Goal: Navigation & Orientation: Find specific page/section

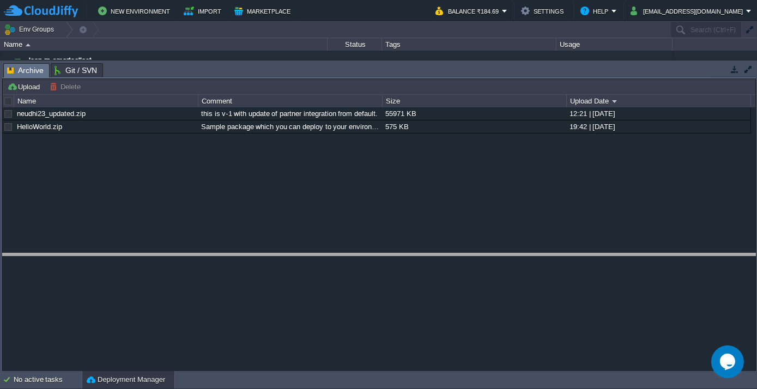
drag, startPoint x: 245, startPoint y: 72, endPoint x: 270, endPoint y: 265, distance: 194.6
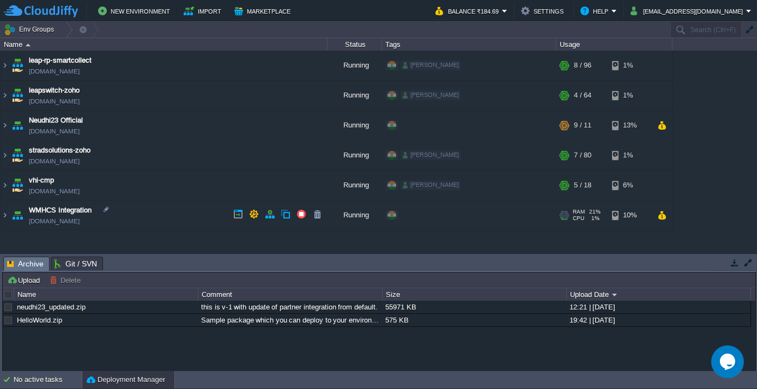
click at [9, 215] on img at bounding box center [5, 215] width 9 height 29
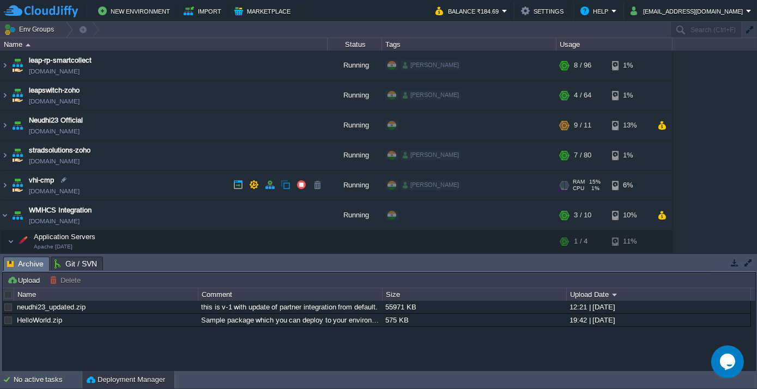
scroll to position [72, 0]
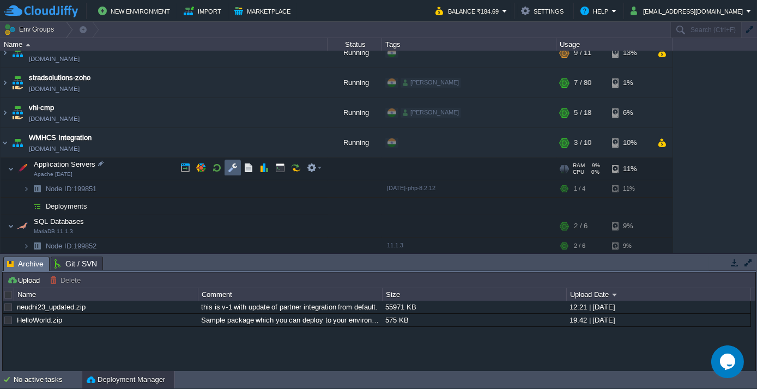
click at [235, 161] on td at bounding box center [233, 168] width 16 height 16
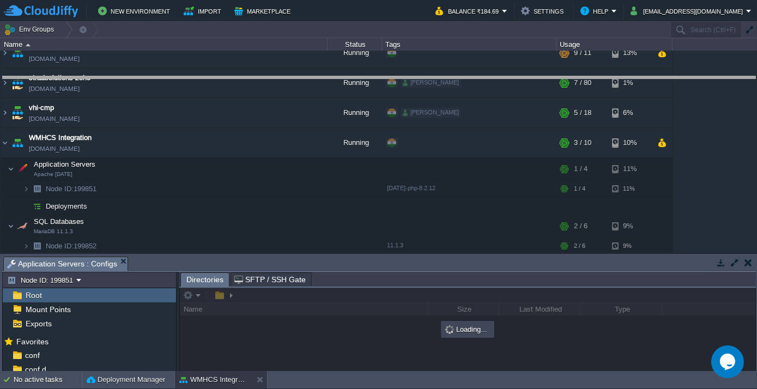
drag, startPoint x: 276, startPoint y: 258, endPoint x: 277, endPoint y: 78, distance: 179.9
click at [277, 78] on body "New Environment Import Marketplace Bonus ₹361.68 Upgrade Account Balance ₹184.6…" at bounding box center [378, 194] width 757 height 389
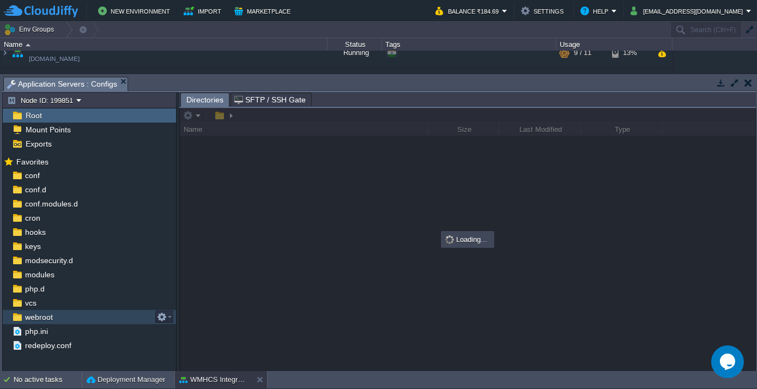
click at [34, 320] on span "webroot" at bounding box center [39, 317] width 32 height 10
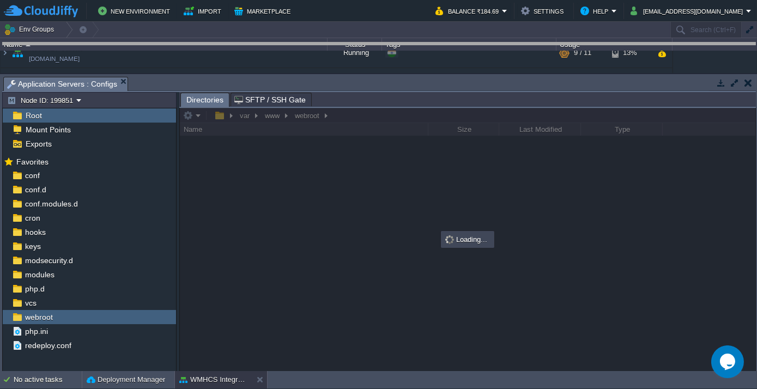
drag, startPoint x: 317, startPoint y: 82, endPoint x: 321, endPoint y: 48, distance: 34.1
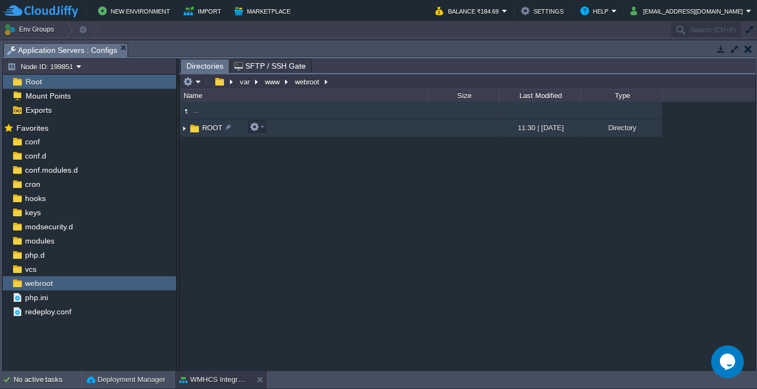
click at [210, 119] on td "ROOT" at bounding box center [304, 128] width 248 height 18
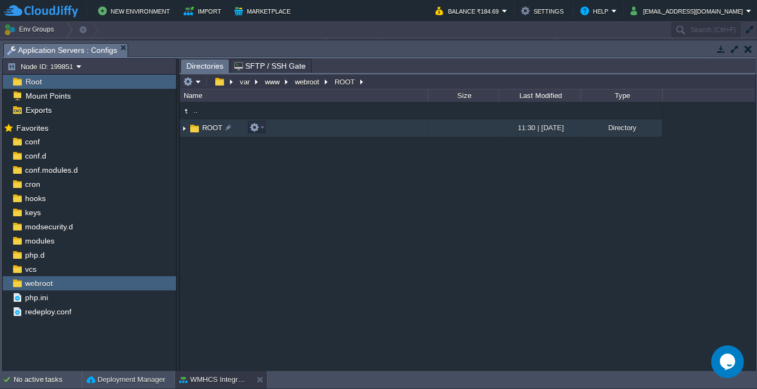
click at [208, 132] on span "ROOT" at bounding box center [212, 127] width 23 height 9
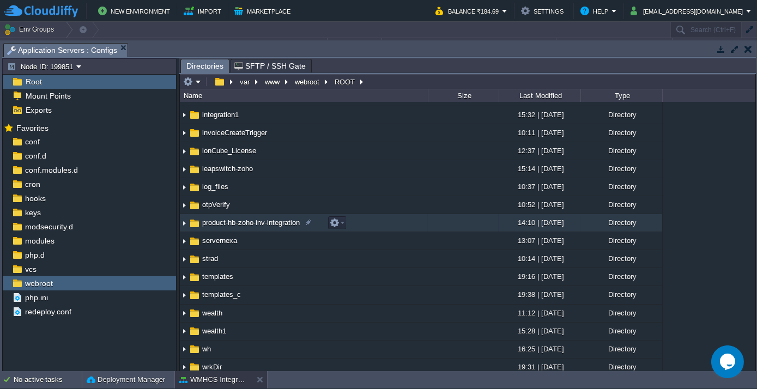
scroll to position [297, 0]
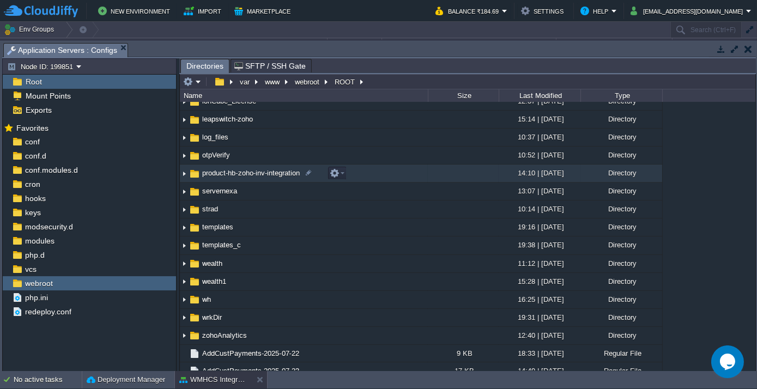
click at [221, 176] on span "product-hb-zoho-inv-integration" at bounding box center [251, 172] width 101 height 9
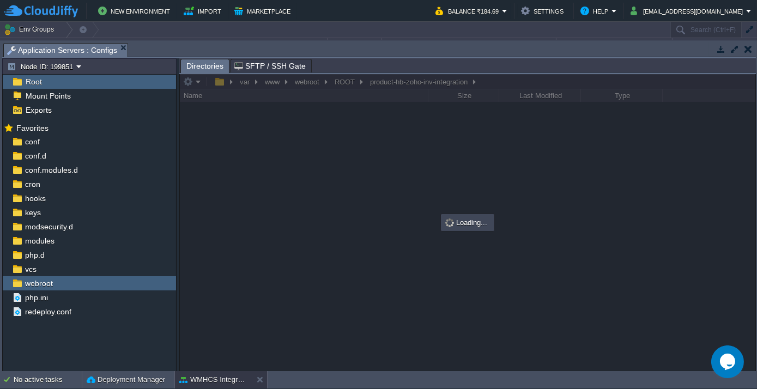
scroll to position [0, 0]
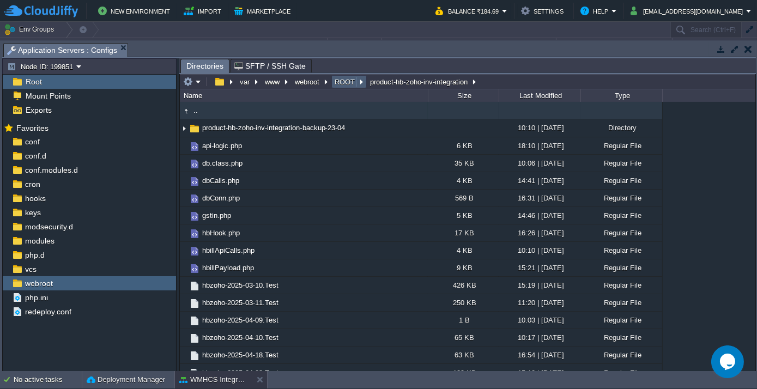
click at [349, 77] on button "ROOT" at bounding box center [345, 82] width 25 height 10
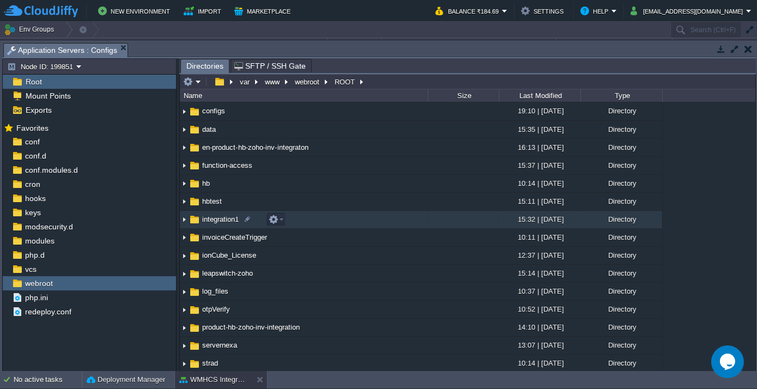
scroll to position [148, 0]
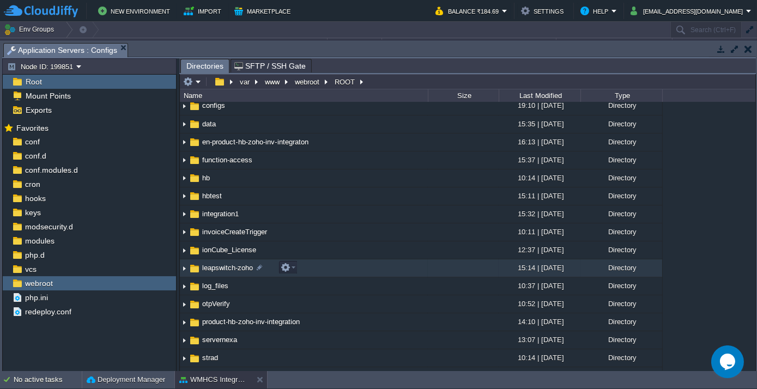
click at [227, 265] on span "leapswitch-zoho" at bounding box center [228, 267] width 54 height 9
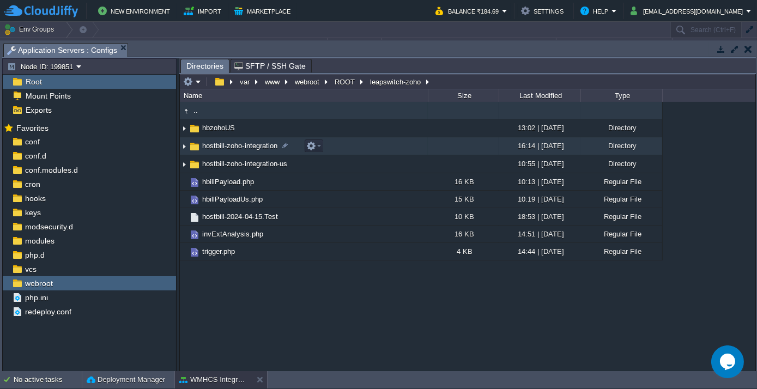
click at [236, 147] on span "hostbill-zoho-integration" at bounding box center [240, 145] width 78 height 9
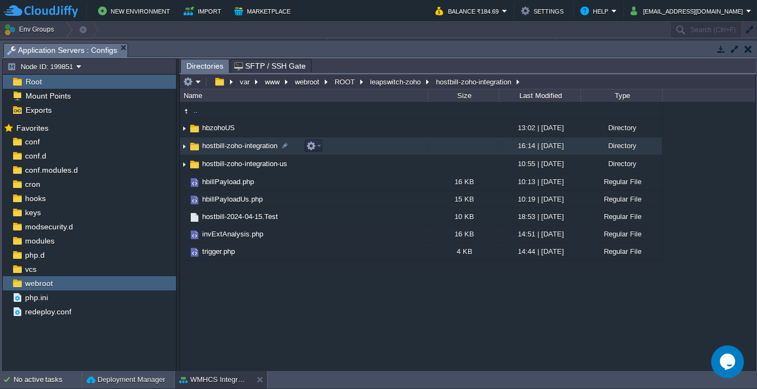
click at [236, 147] on span "hostbill-zoho-integration" at bounding box center [240, 145] width 78 height 9
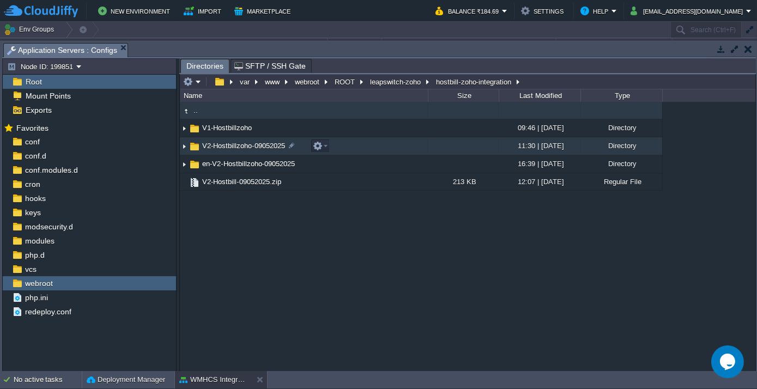
click at [242, 150] on span "V2-Hostbillzoho-09052025" at bounding box center [244, 145] width 86 height 9
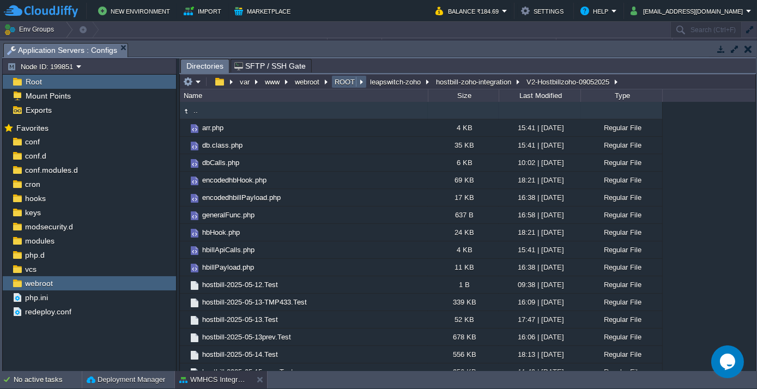
click at [345, 82] on button "ROOT" at bounding box center [345, 82] width 25 height 10
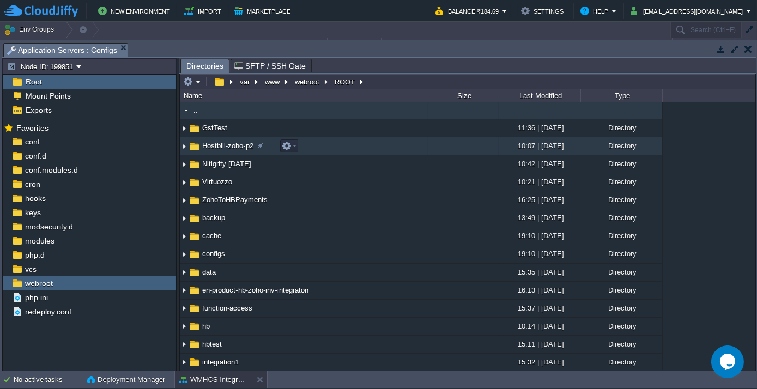
click at [228, 150] on span "Hostbill-zoho-p2" at bounding box center [228, 145] width 55 height 9
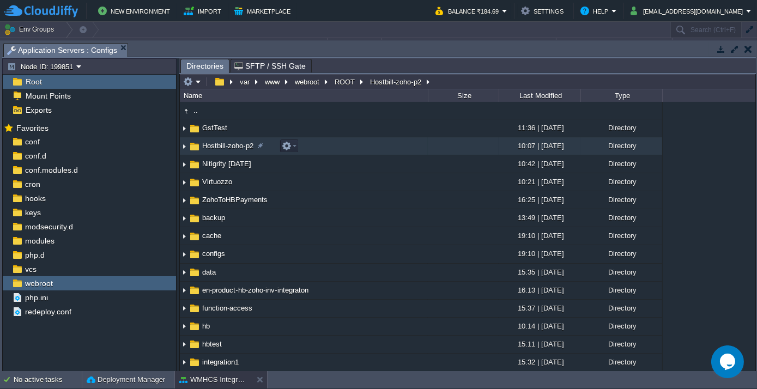
click at [228, 150] on span "Hostbill-zoho-p2" at bounding box center [228, 145] width 55 height 9
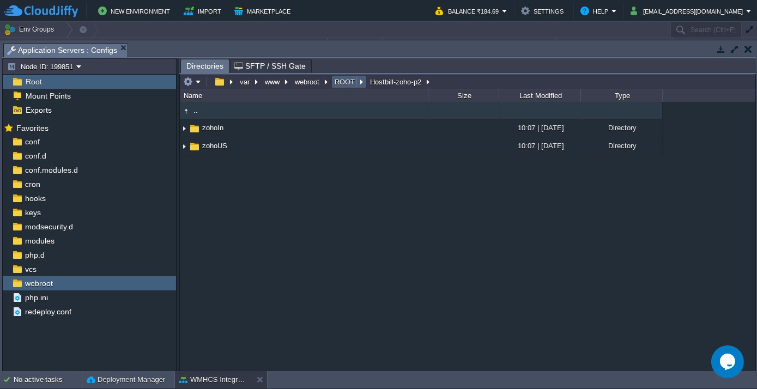
click at [346, 83] on button "ROOT" at bounding box center [345, 82] width 25 height 10
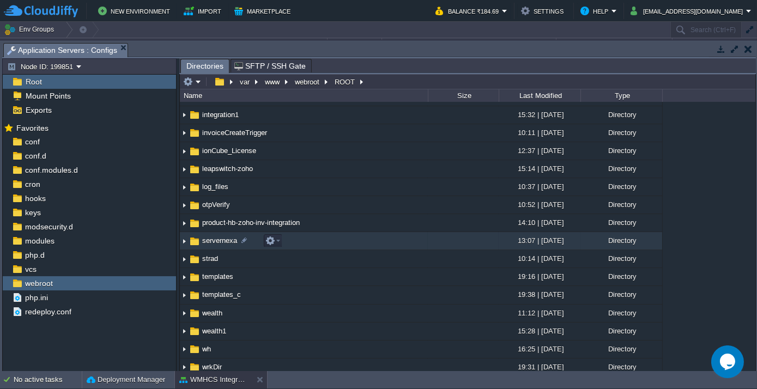
scroll to position [198, 0]
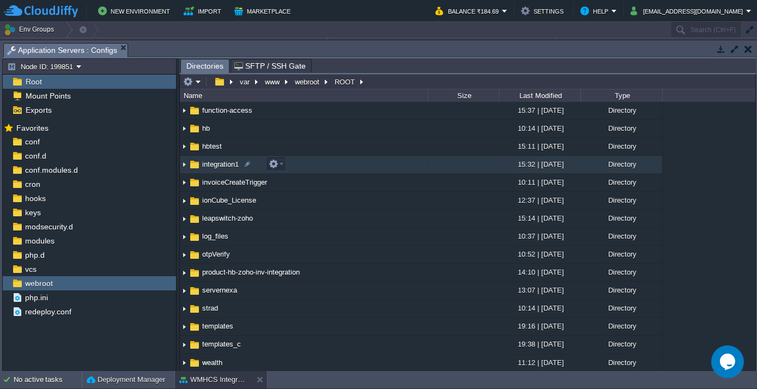
click at [229, 166] on span "integration1" at bounding box center [221, 164] width 40 height 9
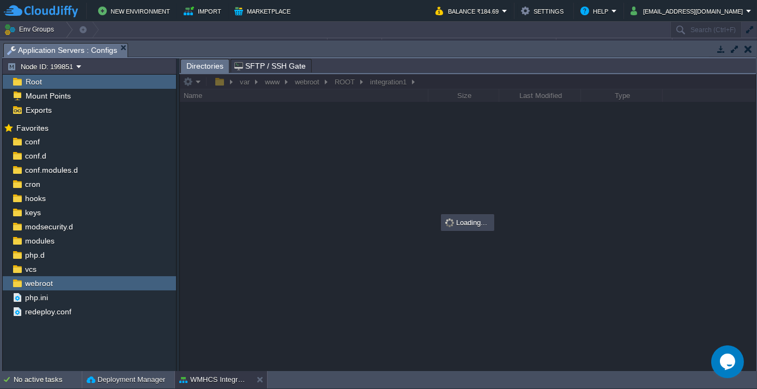
scroll to position [0, 0]
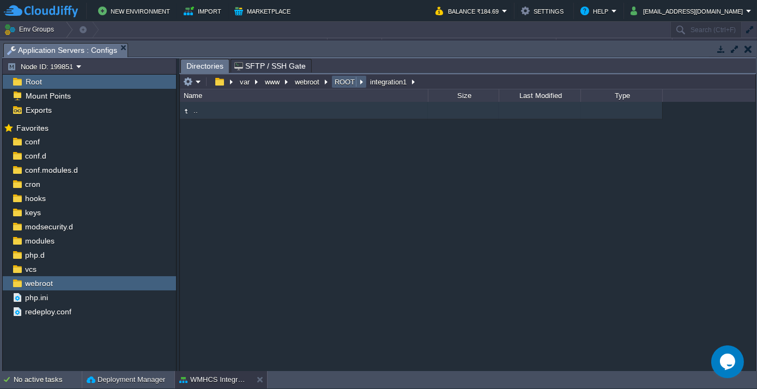
click at [345, 81] on button "ROOT" at bounding box center [345, 82] width 25 height 10
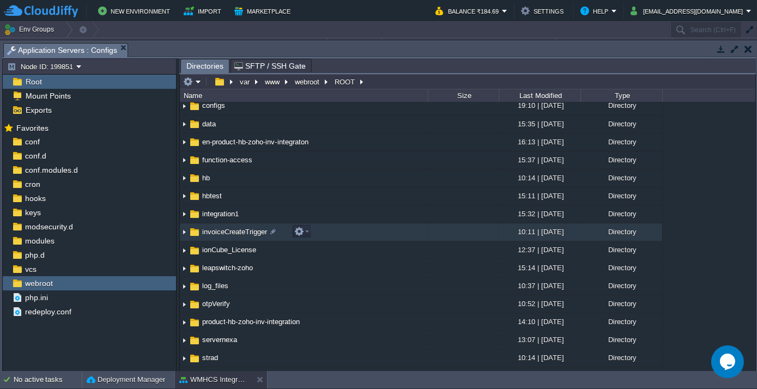
scroll to position [198, 0]
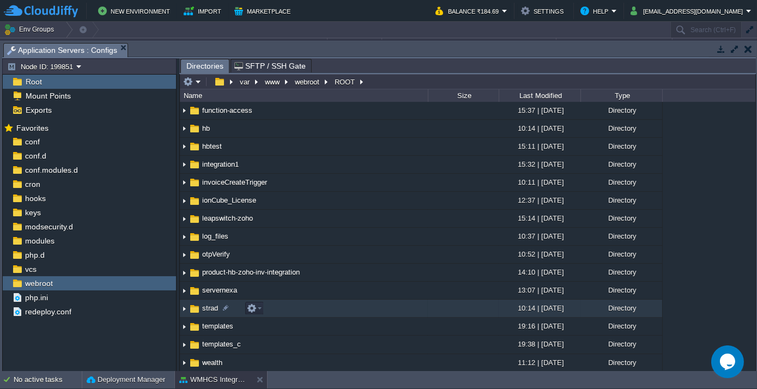
click at [215, 306] on span "strad" at bounding box center [210, 308] width 19 height 9
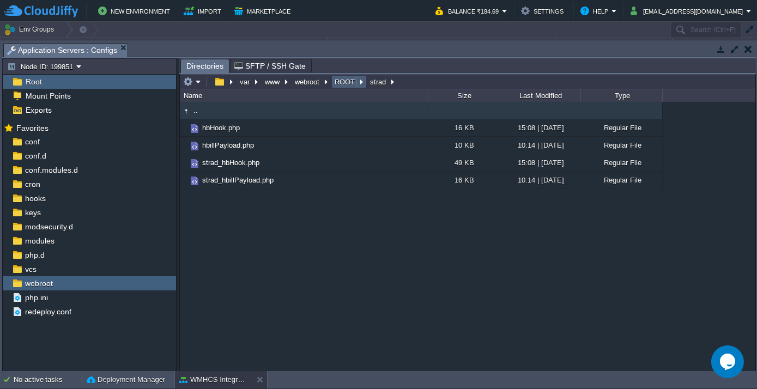
click at [337, 76] on td "ROOT" at bounding box center [348, 81] width 35 height 13
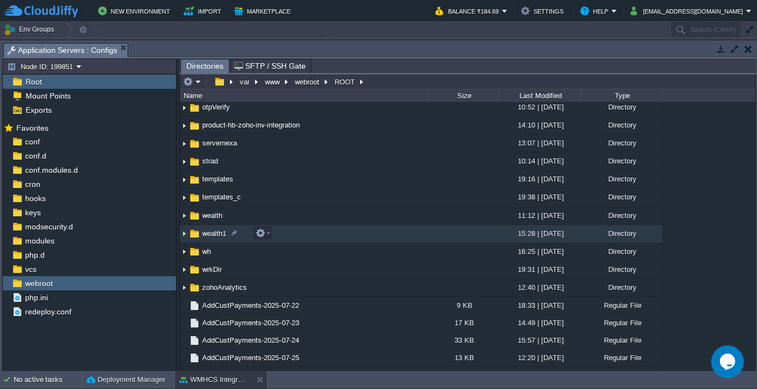
scroll to position [347, 0]
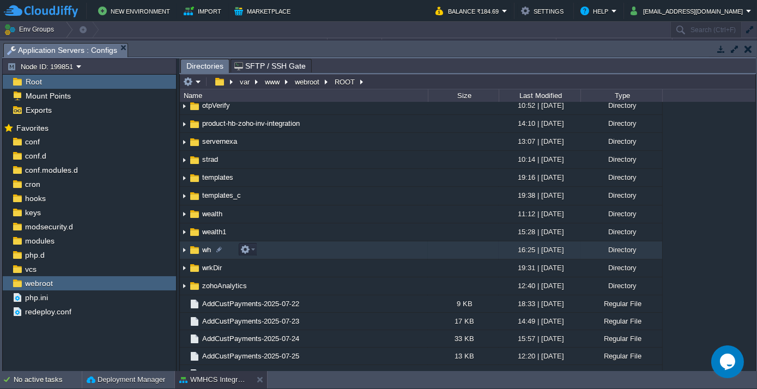
click at [209, 248] on span "wh" at bounding box center [207, 249] width 12 height 9
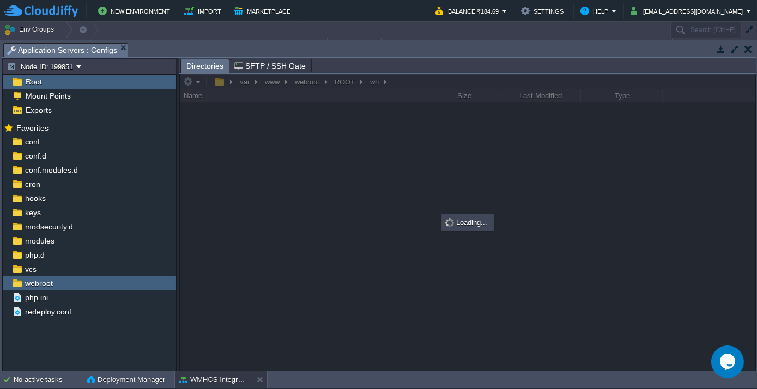
scroll to position [0, 0]
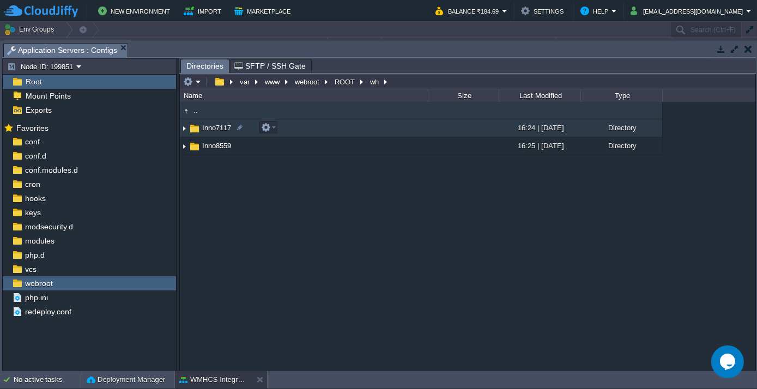
click at [214, 128] on span "Inno7117" at bounding box center [217, 127] width 32 height 9
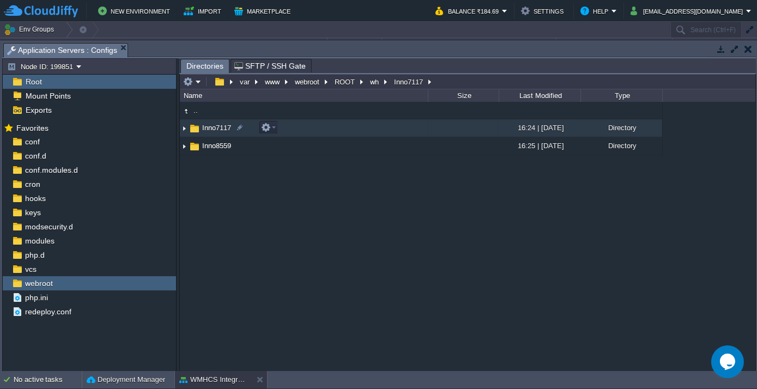
click at [214, 128] on span "Inno7117" at bounding box center [217, 127] width 32 height 9
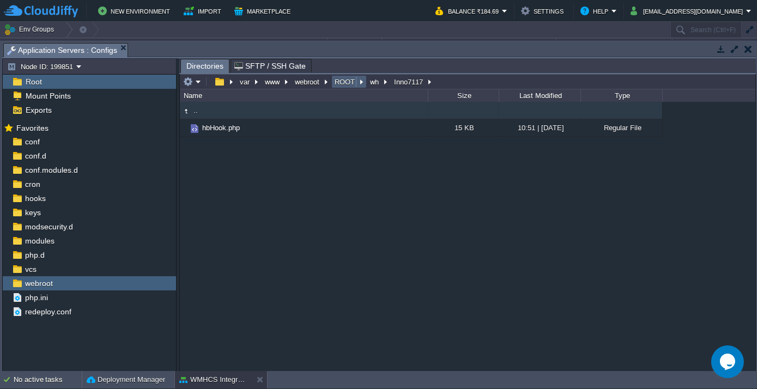
click at [346, 79] on button "ROOT" at bounding box center [345, 82] width 25 height 10
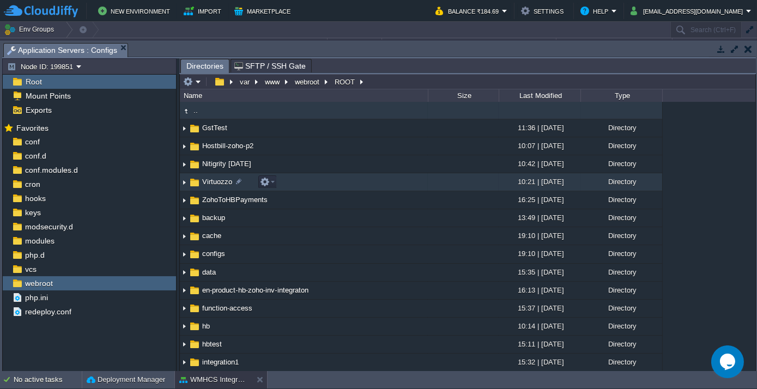
click at [208, 187] on td "Virtuozzo" at bounding box center [304, 182] width 248 height 18
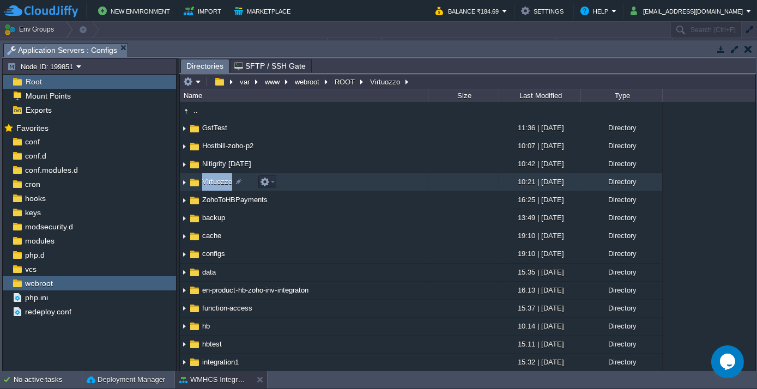
click at [208, 187] on td "Virtuozzo" at bounding box center [304, 182] width 248 height 18
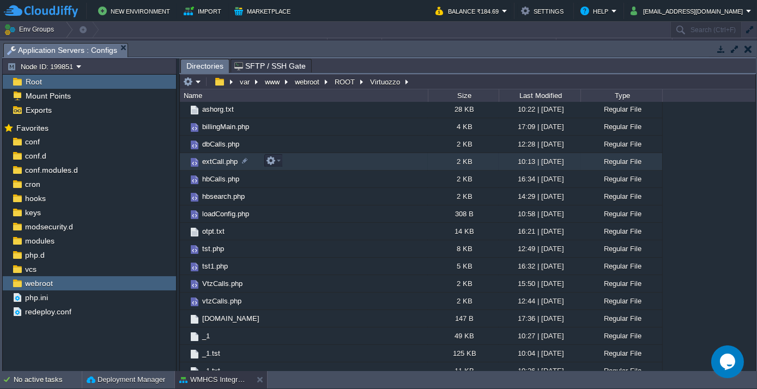
scroll to position [77, 0]
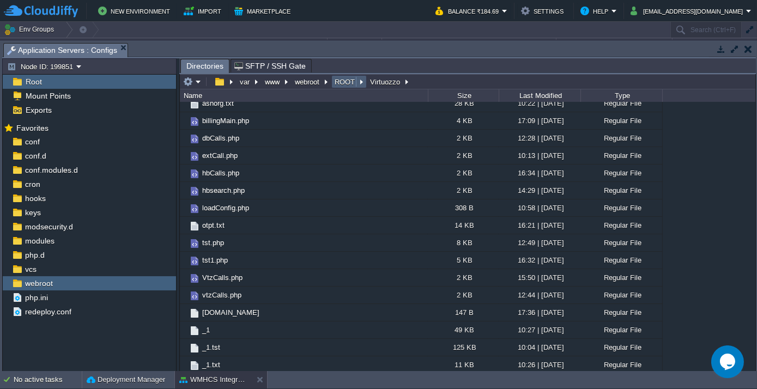
click at [342, 84] on button "ROOT" at bounding box center [345, 82] width 25 height 10
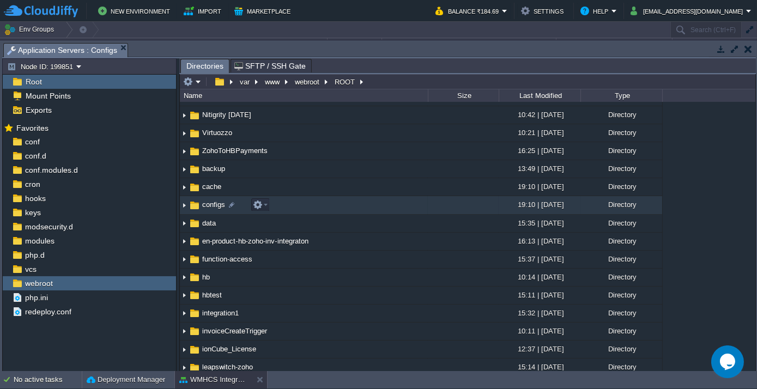
scroll to position [99, 0]
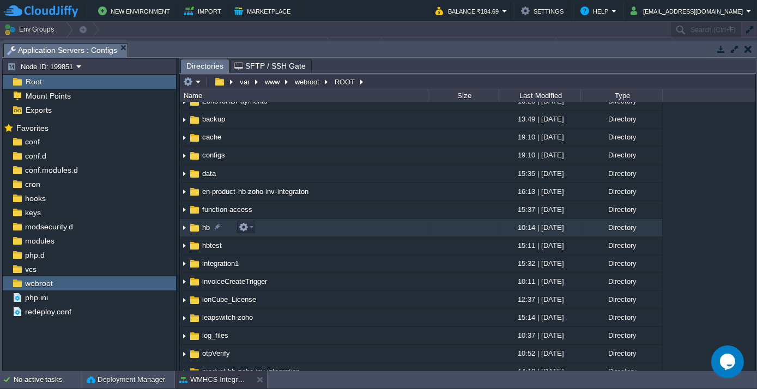
click at [203, 227] on span "hb" at bounding box center [206, 227] width 11 height 9
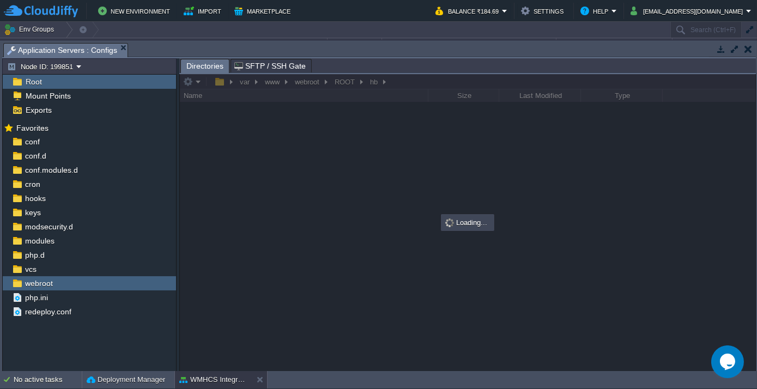
scroll to position [0, 0]
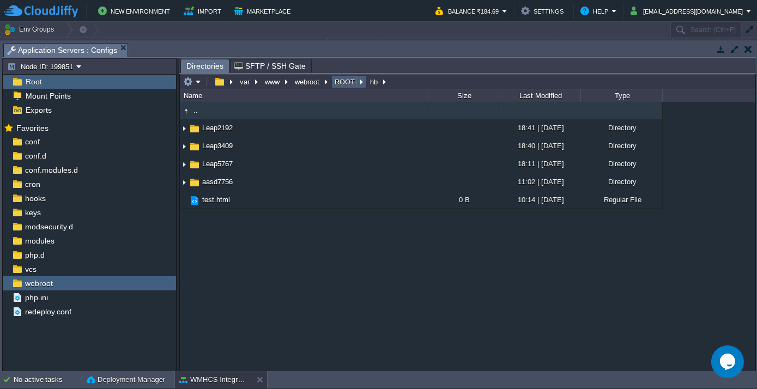
click at [342, 86] on button "ROOT" at bounding box center [345, 82] width 25 height 10
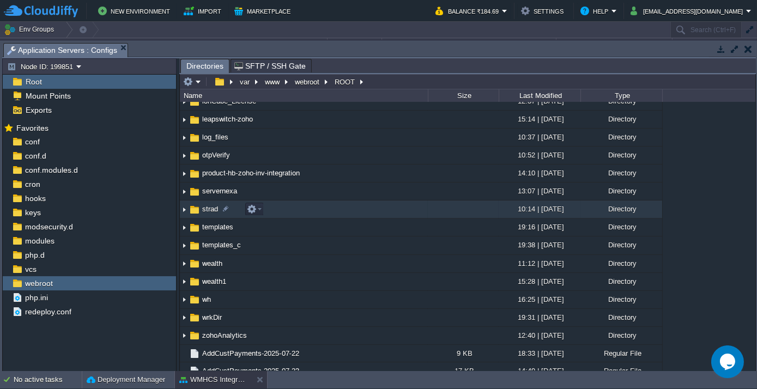
scroll to position [347, 0]
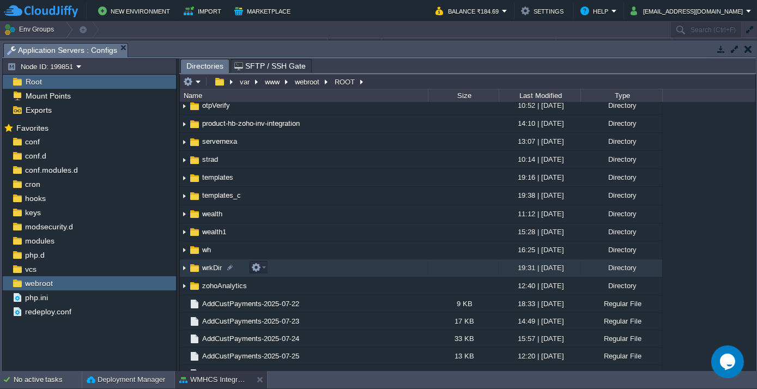
click at [210, 268] on span "wrkDir" at bounding box center [212, 267] width 23 height 9
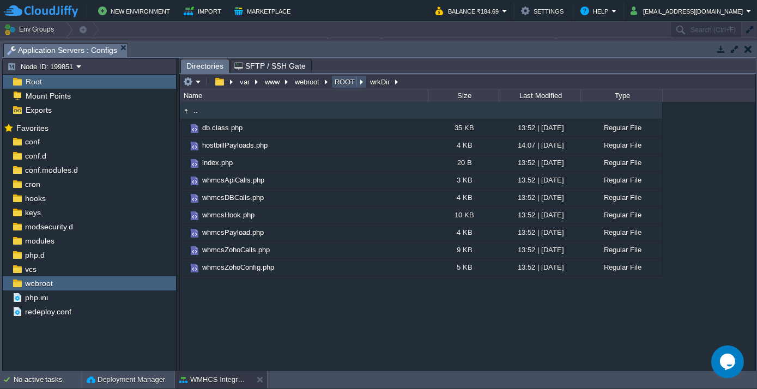
click at [343, 83] on button "ROOT" at bounding box center [345, 82] width 25 height 10
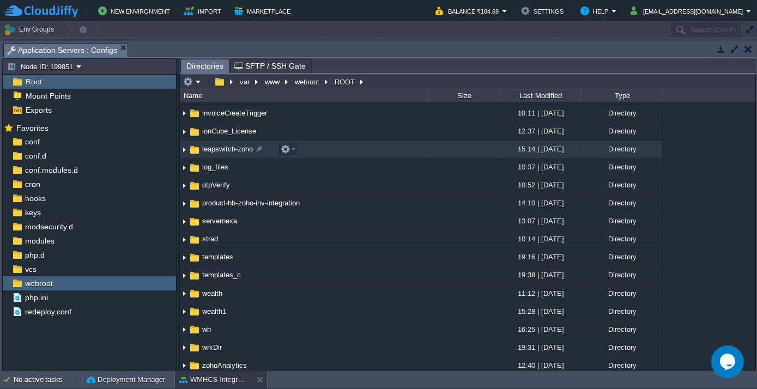
scroll to position [247, 0]
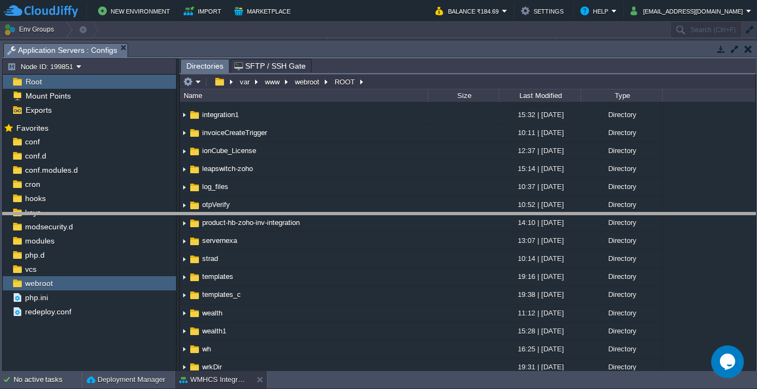
drag, startPoint x: 366, startPoint y: 51, endPoint x: 367, endPoint y: 249, distance: 198.4
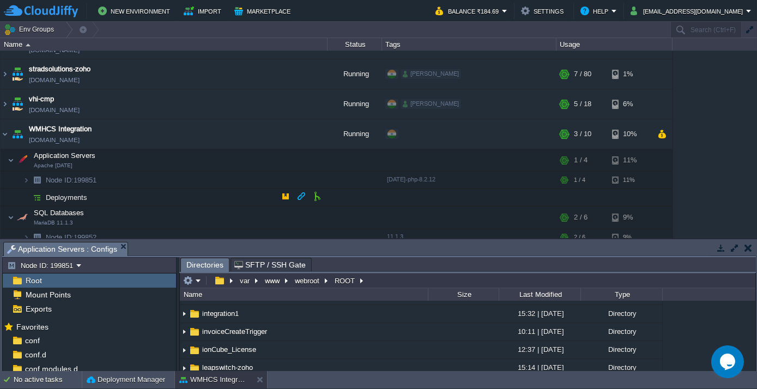
scroll to position [87, 0]
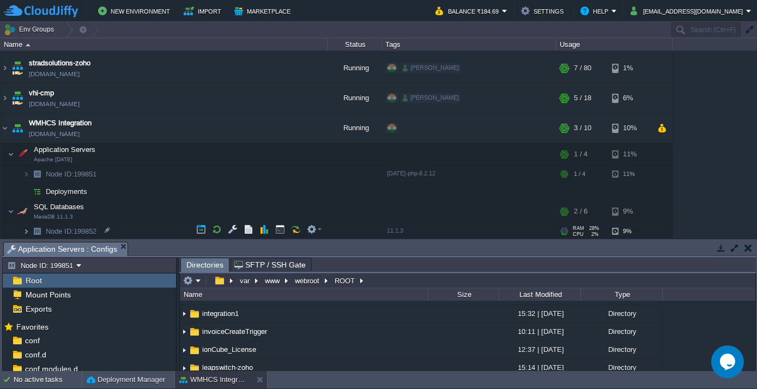
click at [26, 229] on img at bounding box center [26, 231] width 7 height 17
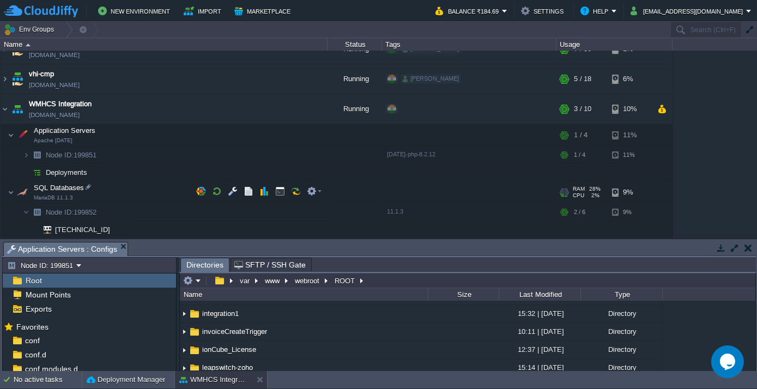
scroll to position [140, 0]
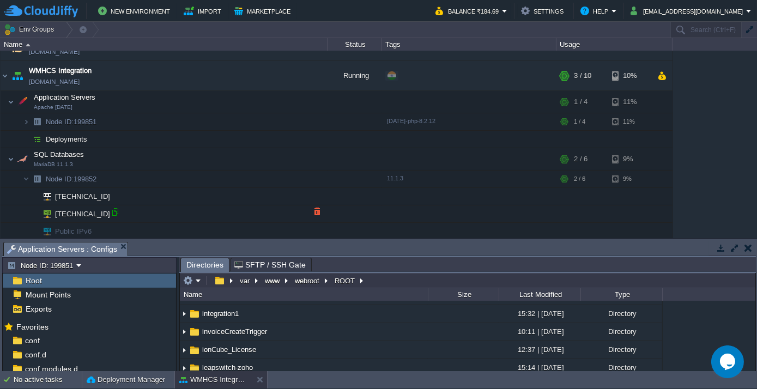
click at [111, 211] on div at bounding box center [115, 212] width 10 height 10
